Goal: Information Seeking & Learning: Learn about a topic

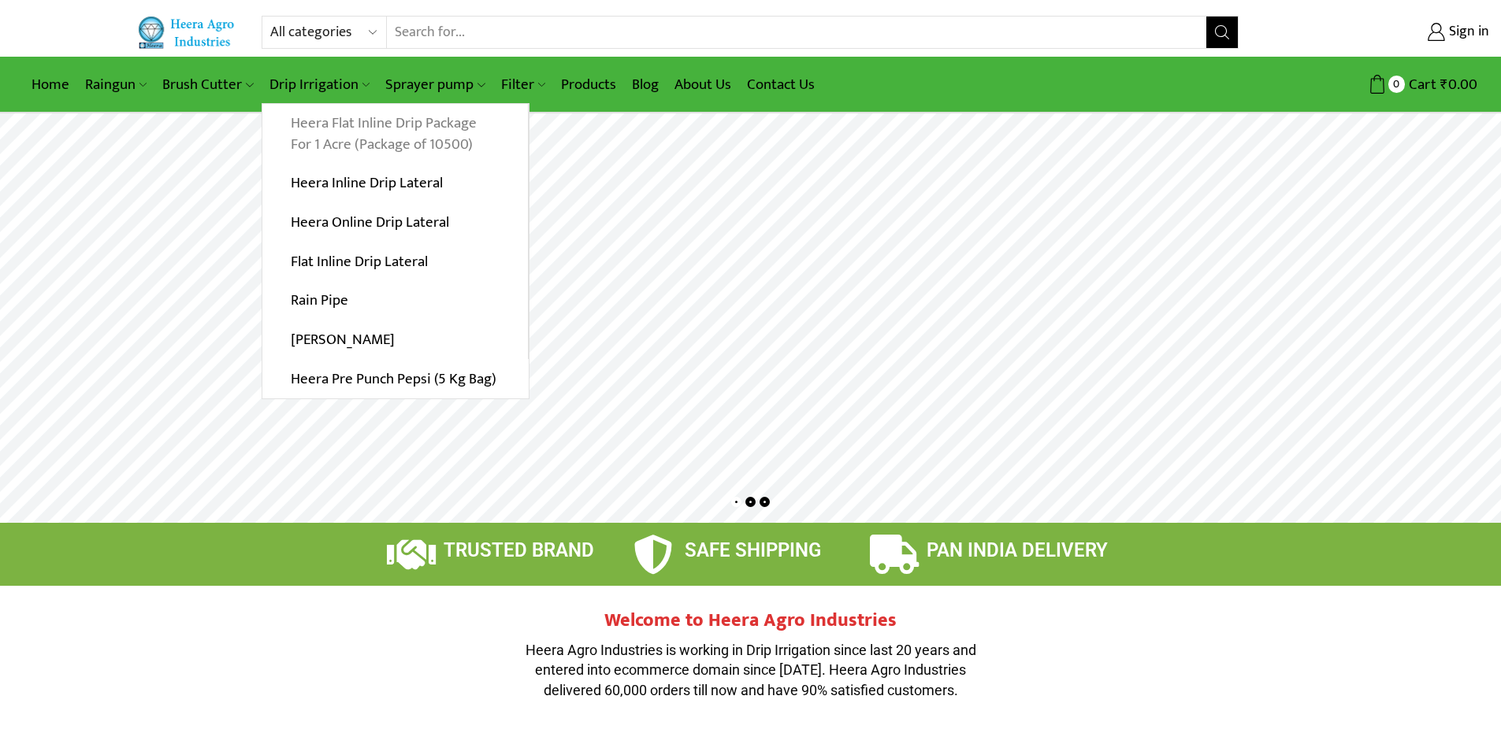
click at [346, 147] on link "Heera Flat Inline Drip Package For 1 Acre (Package of 10500)" at bounding box center [394, 134] width 265 height 61
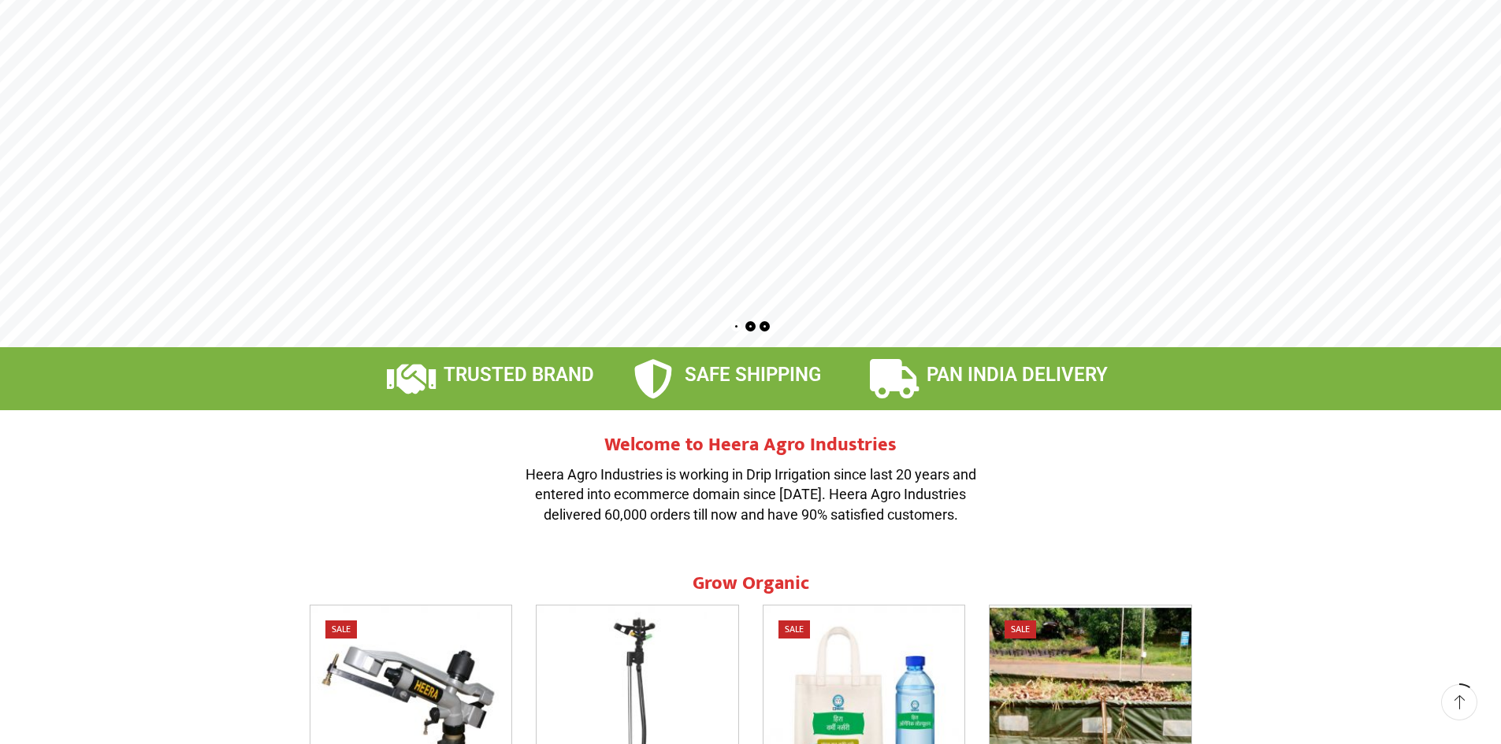
scroll to position [394, 0]
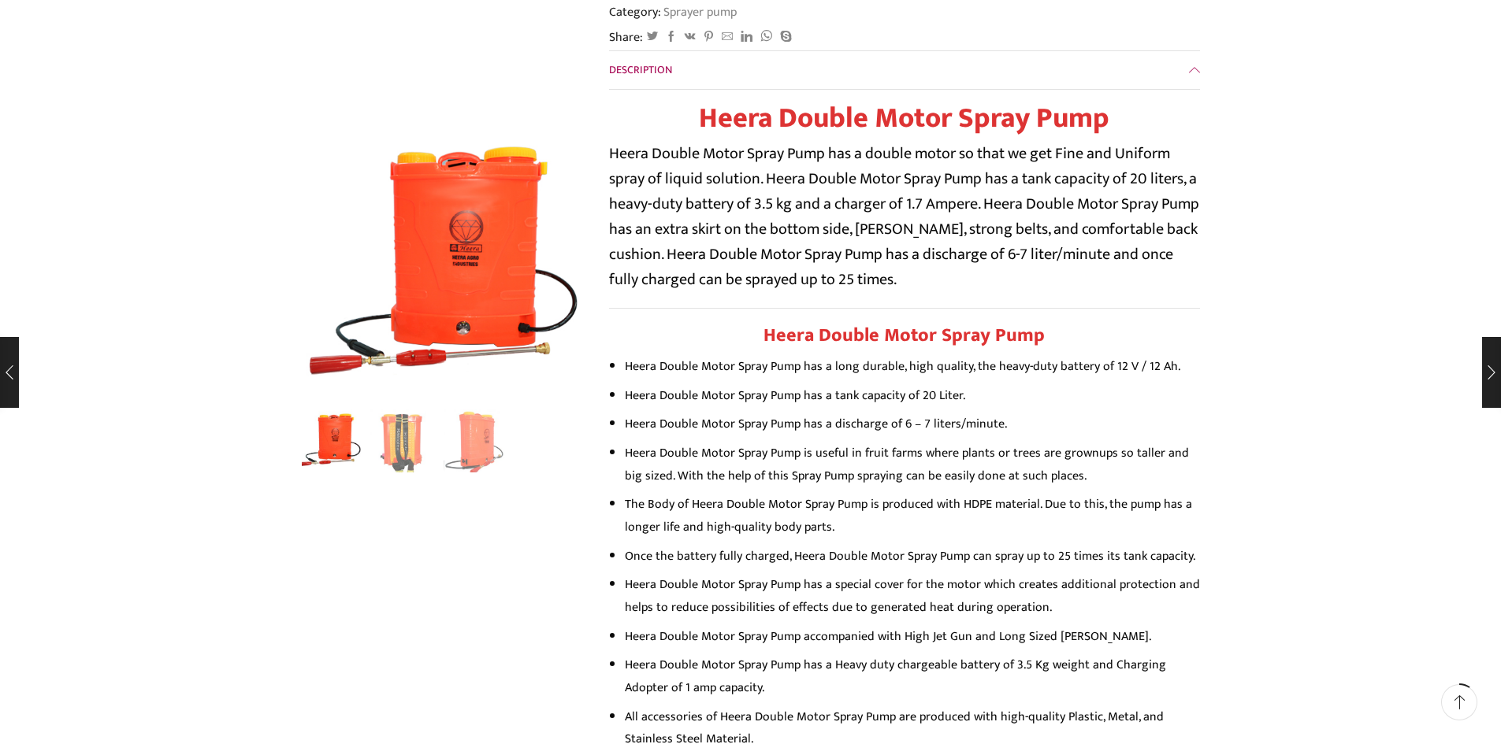
scroll to position [315, 0]
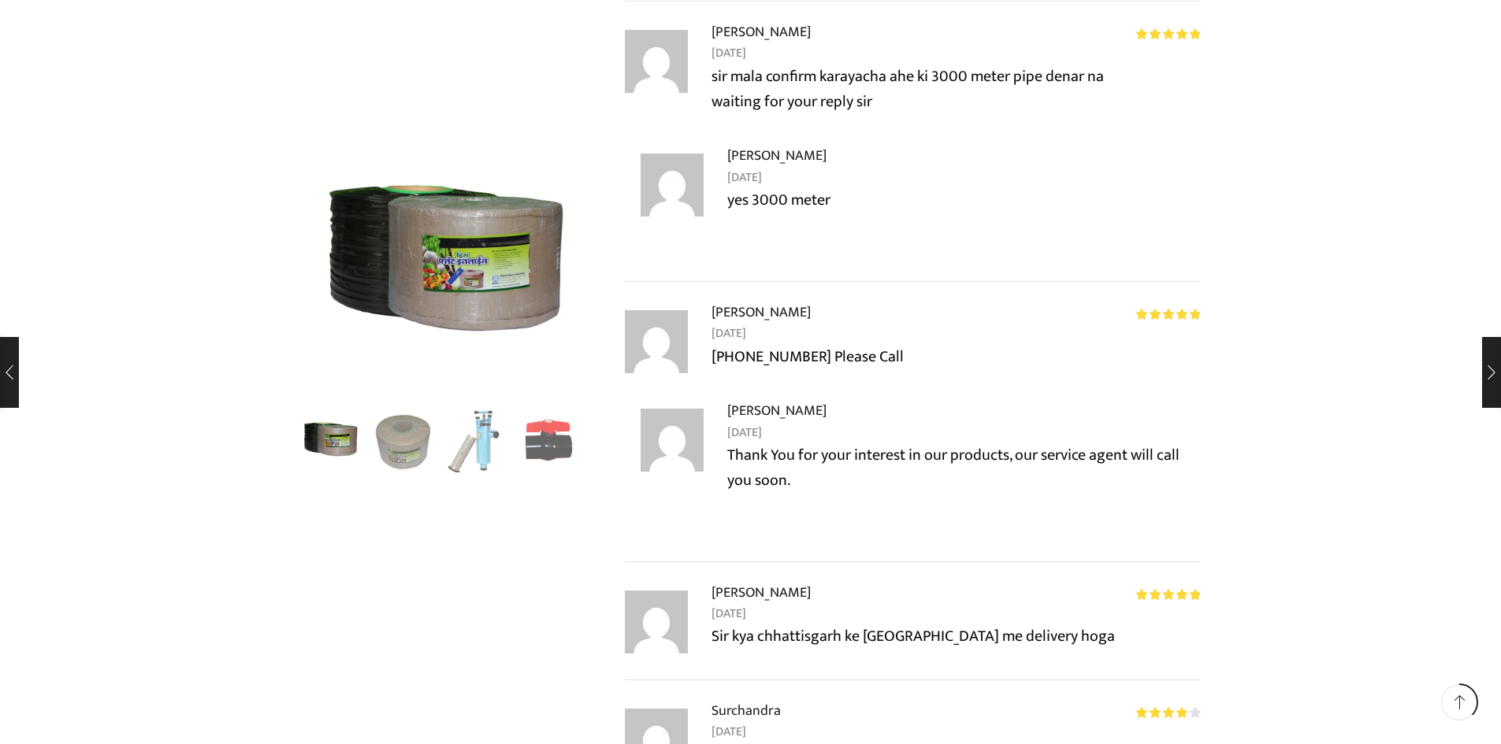
scroll to position [5829, 0]
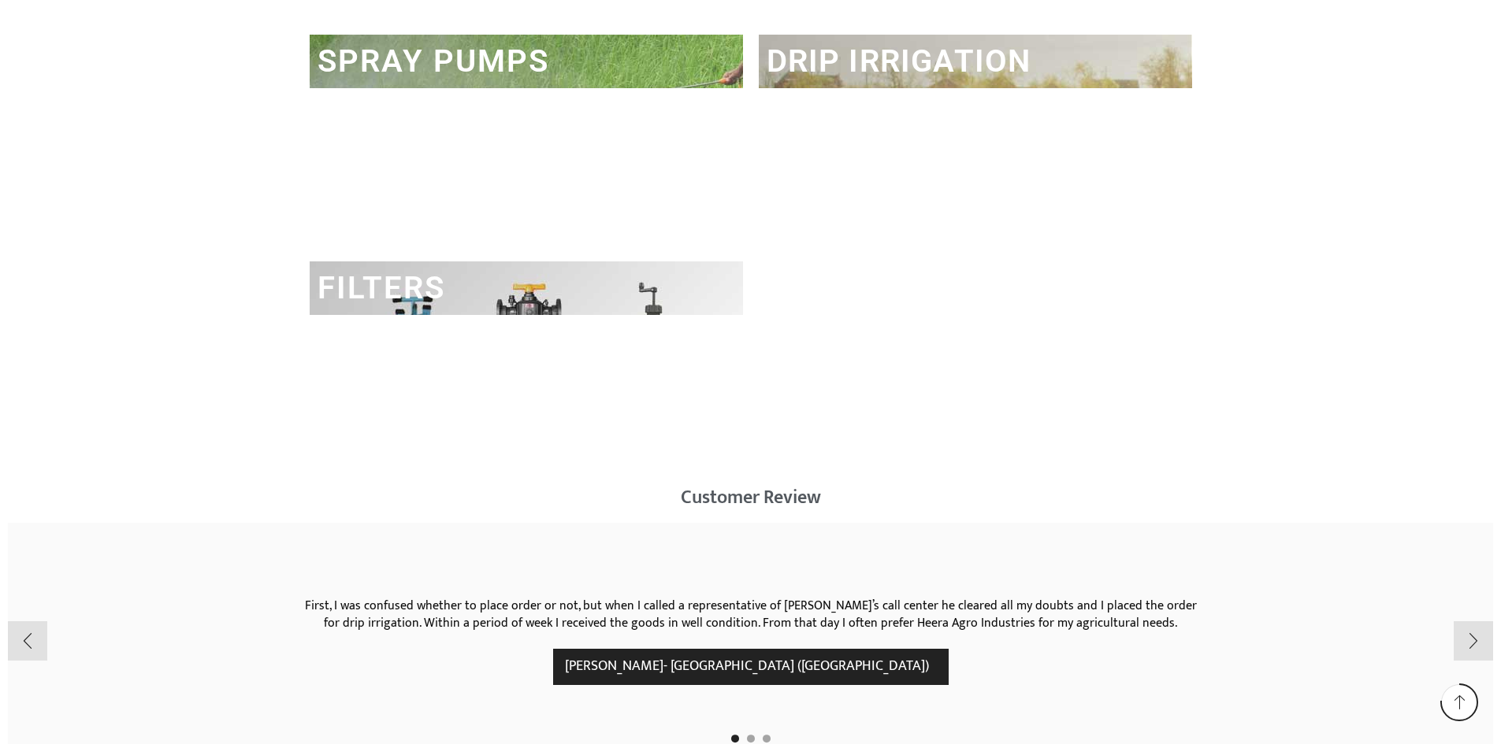
scroll to position [2048, 0]
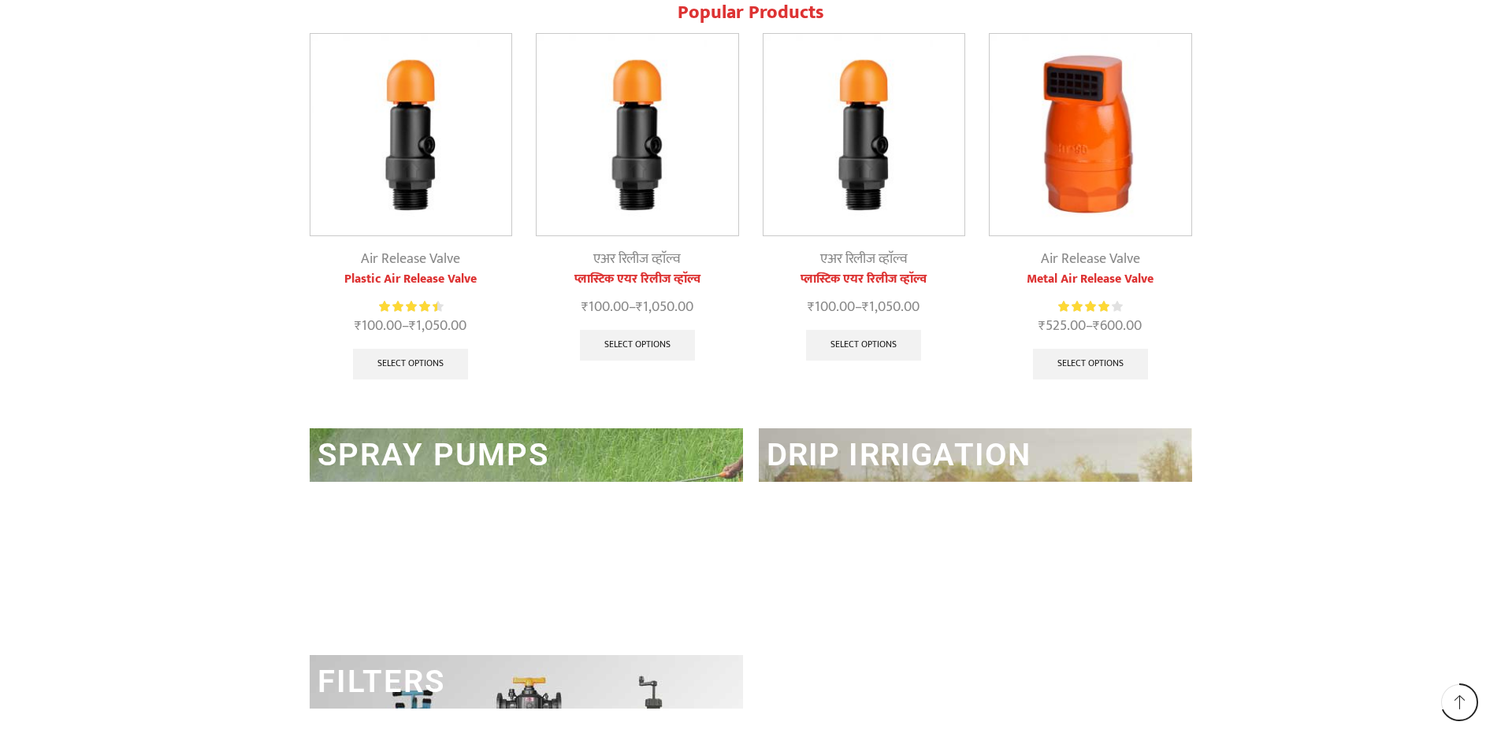
click at [968, 452] on link "DRIP IRRIGATION" at bounding box center [898, 454] width 265 height 37
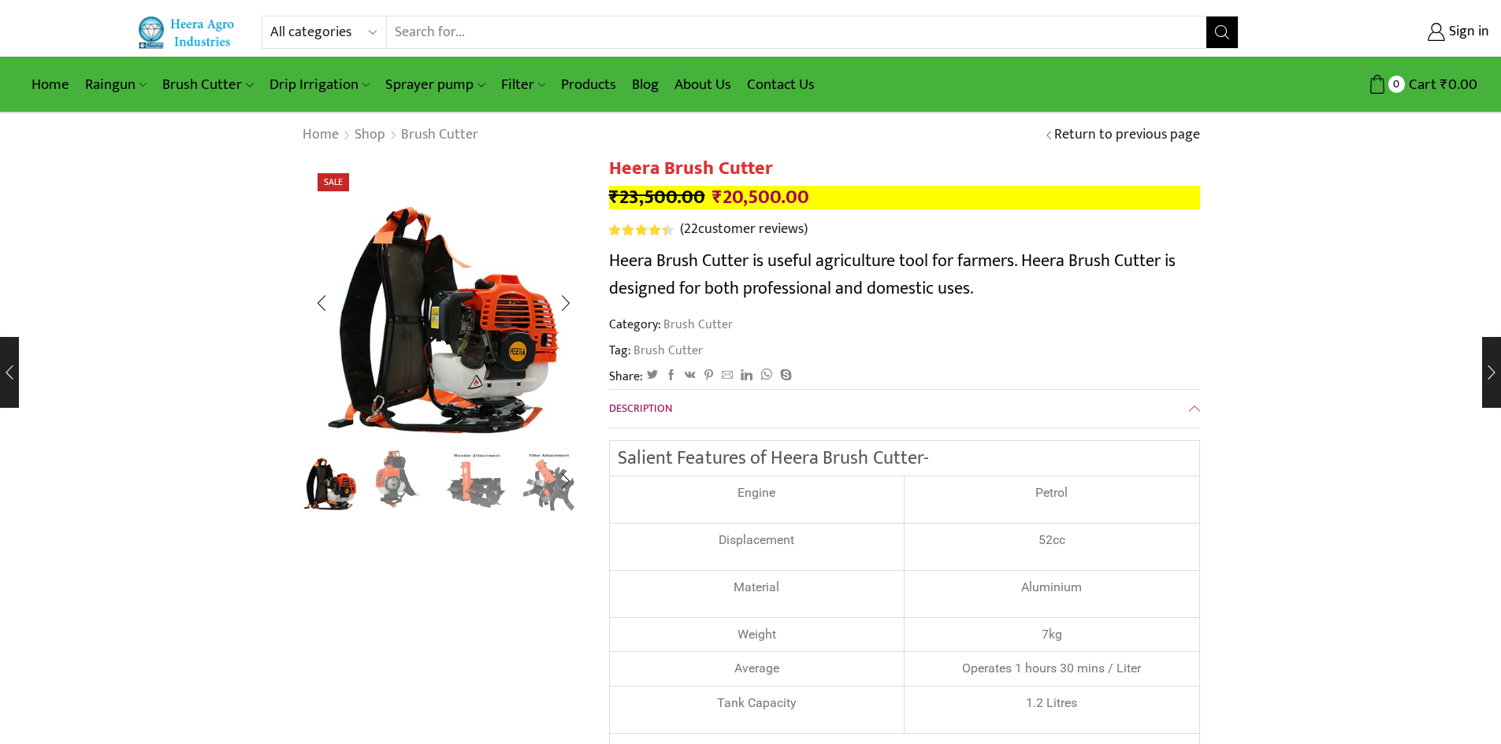
click at [389, 493] on img "2 / 8" at bounding box center [402, 479] width 65 height 65
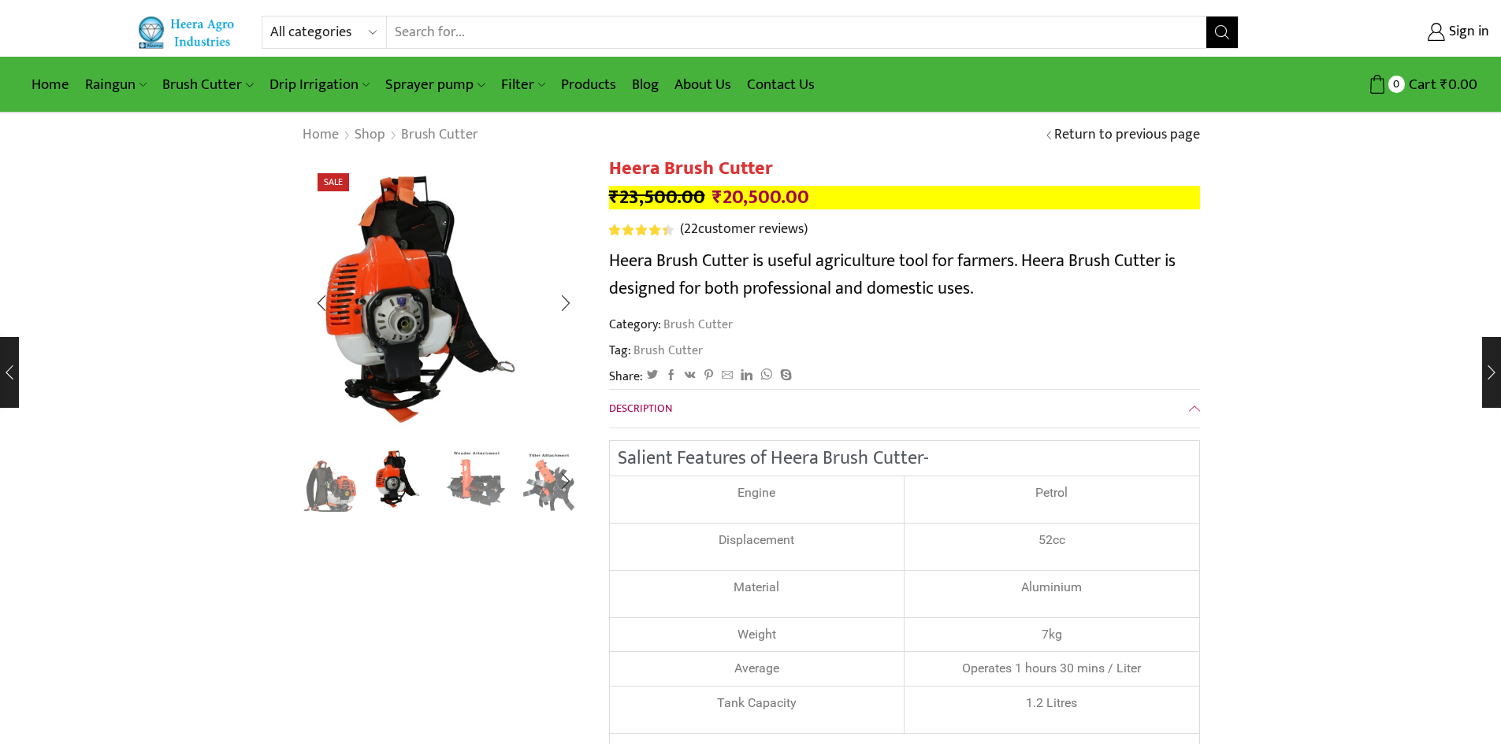
click at [472, 483] on img "3 / 8" at bounding box center [475, 479] width 65 height 65
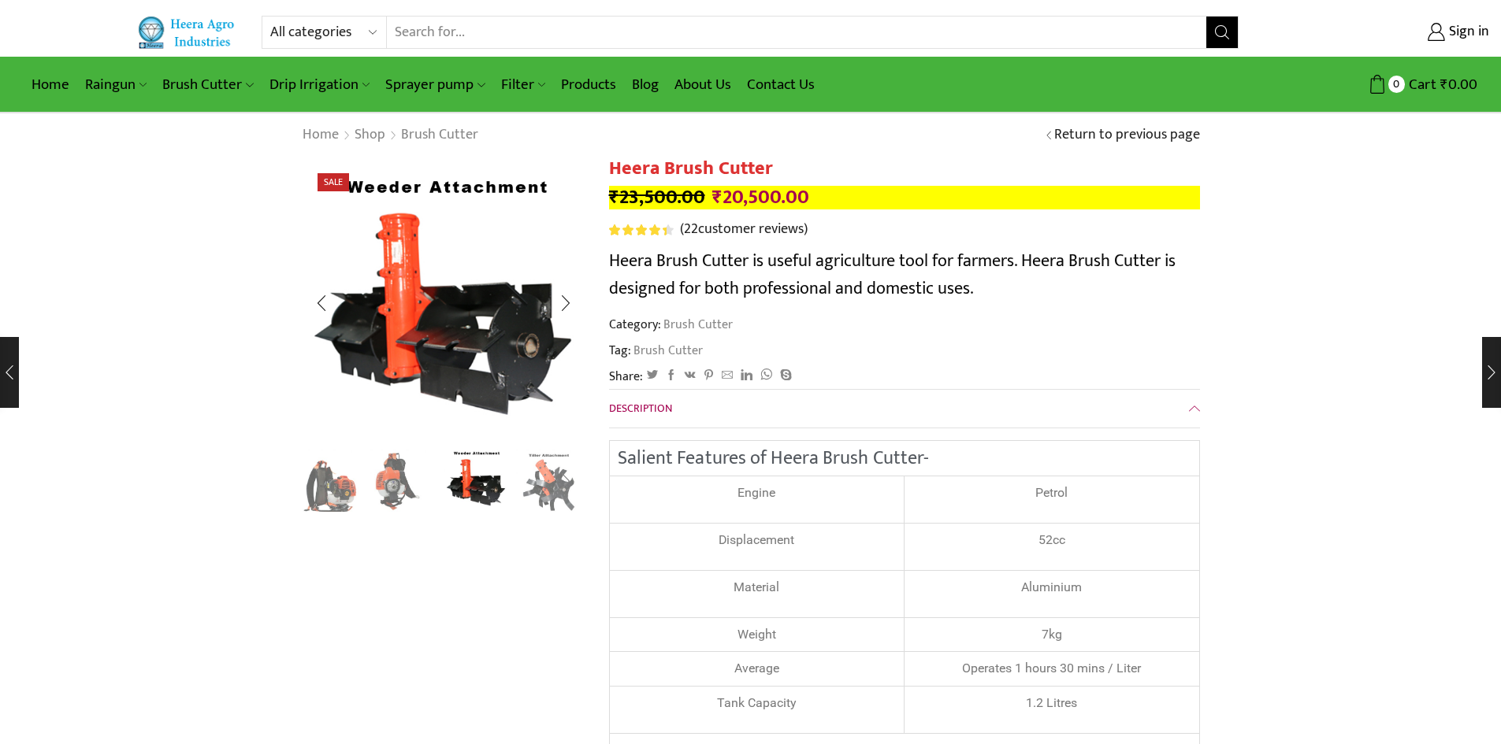
click at [556, 481] on div "Next slide" at bounding box center [565, 481] width 39 height 39
click at [472, 487] on img "4 / 8" at bounding box center [475, 479] width 65 height 65
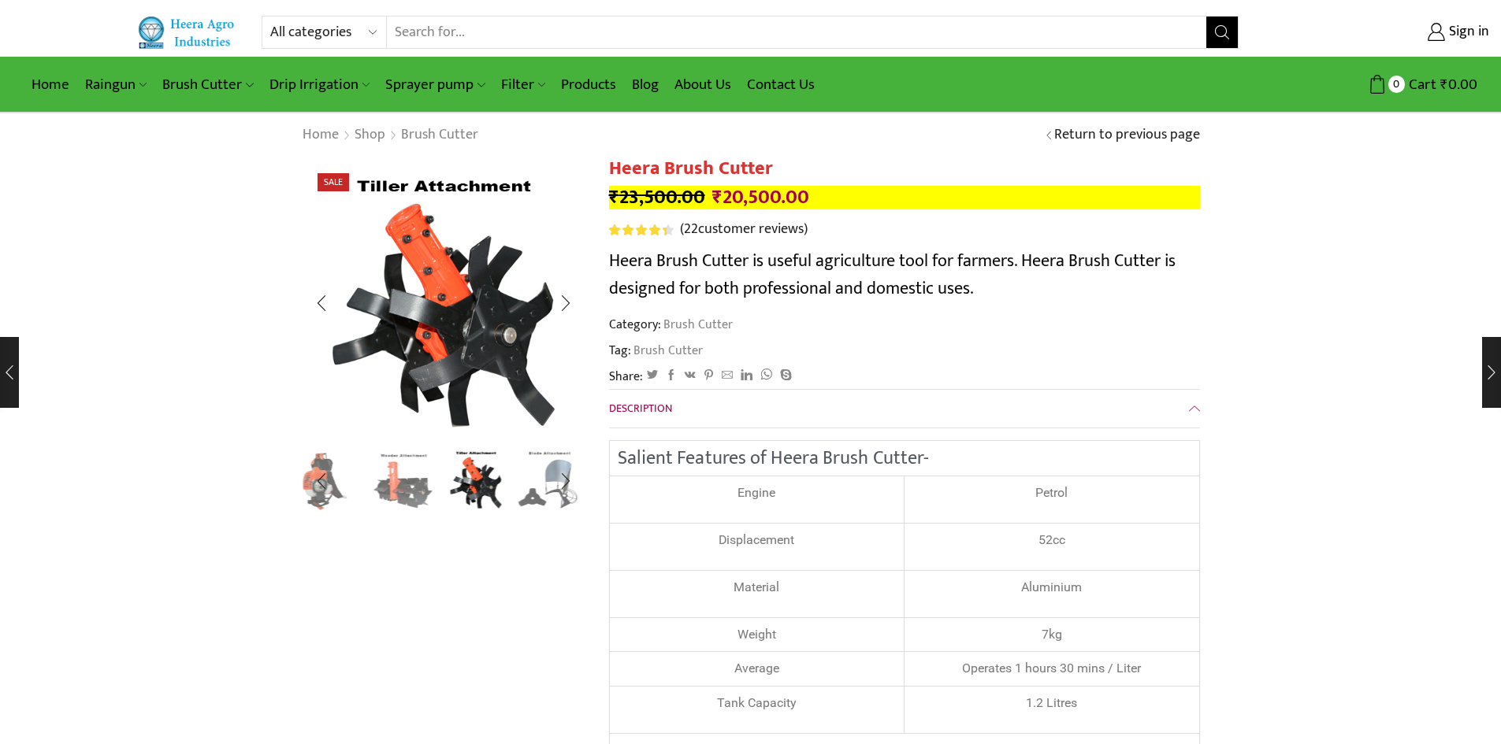
click at [545, 486] on img "5 / 8" at bounding box center [548, 479] width 65 height 65
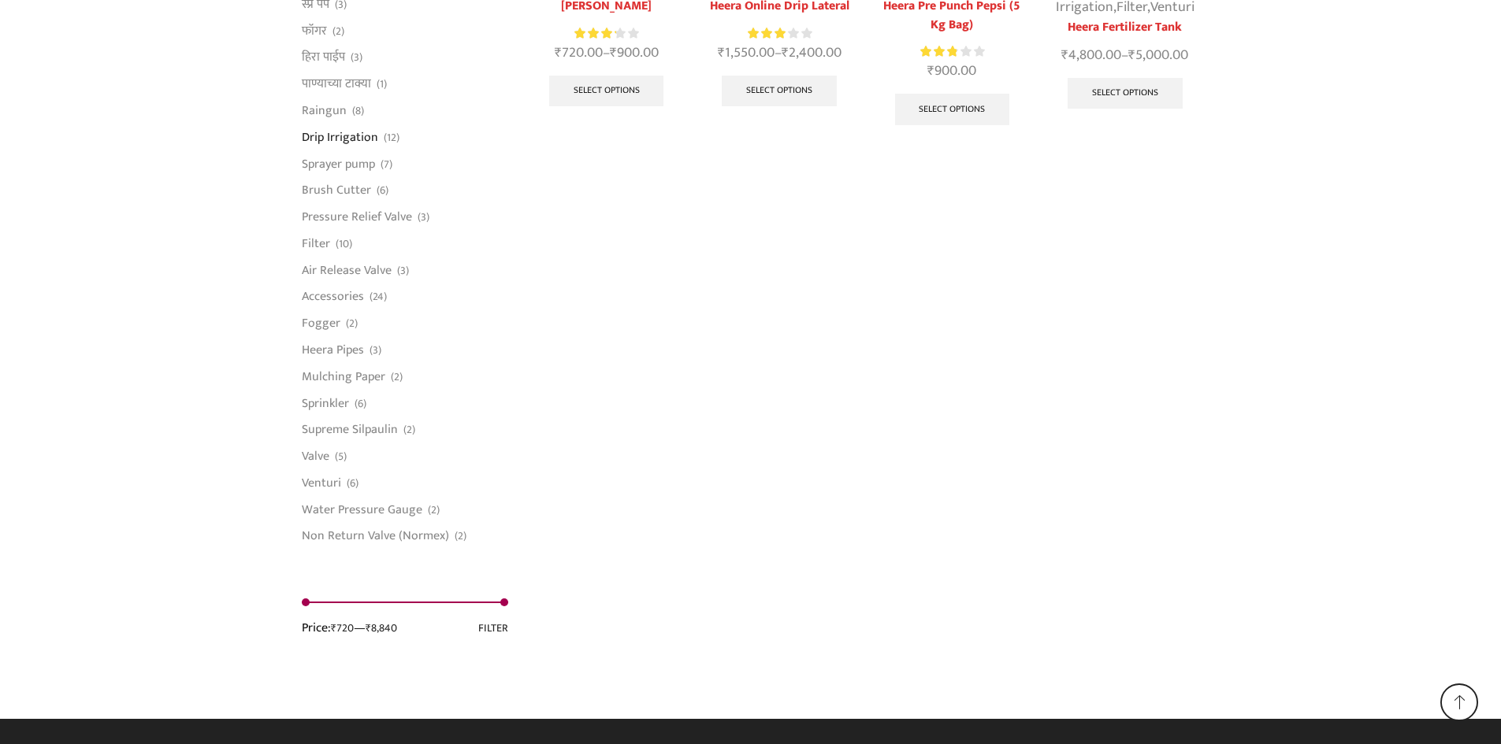
scroll to position [1109, 0]
